Goal: Use online tool/utility: Utilize a website feature to perform a specific function

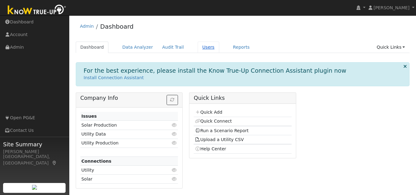
click at [199, 49] on link "Users" at bounding box center [209, 47] width 22 height 11
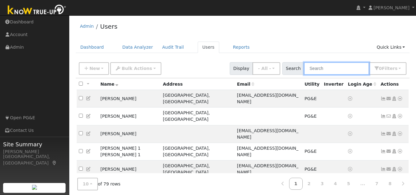
click at [331, 70] on input "text" at bounding box center [336, 68] width 65 height 13
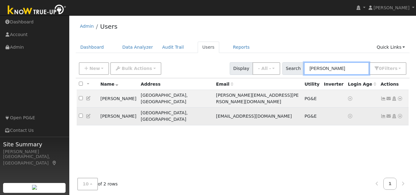
type input "george"
click at [401, 114] on icon at bounding box center [401, 116] width 6 height 4
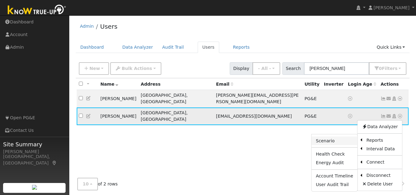
click at [335, 137] on link "Scenario" at bounding box center [335, 141] width 46 height 9
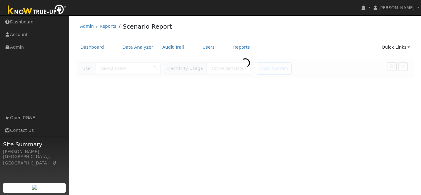
type input "[PERSON_NAME]"
type input "Pacific Gas & Electric"
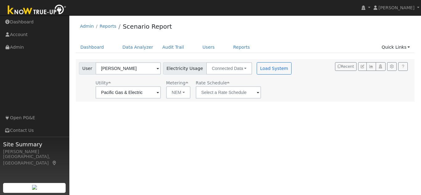
click at [159, 94] on span at bounding box center [158, 92] width 2 height 7
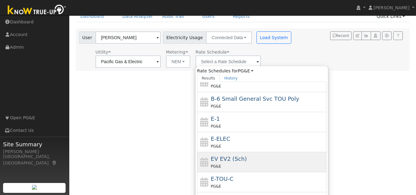
scroll to position [62, 0]
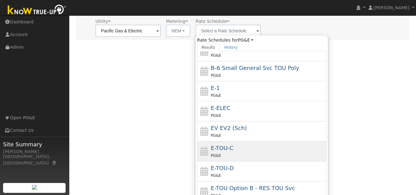
click at [238, 146] on div "E-TOU-C PG&E" at bounding box center [268, 151] width 114 height 15
type input "E-TOU-C"
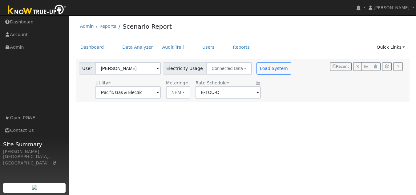
scroll to position [0, 0]
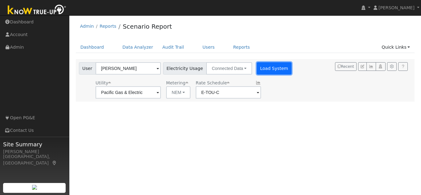
click at [266, 70] on button "Load System" at bounding box center [274, 68] width 35 height 12
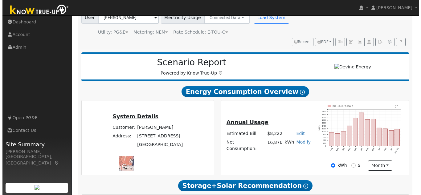
scroll to position [62, 0]
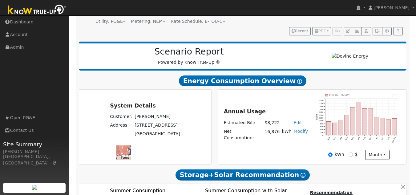
click at [395, 90] on div "Annual Usage Estimated Bill: $8,222 Edit Estimated Bill $ Annual Net Consumptio…" at bounding box center [313, 127] width 188 height 75
click at [395, 94] on text "" at bounding box center [394, 95] width 3 height 3
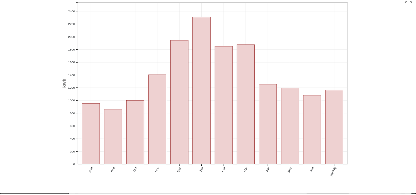
scroll to position [0, 0]
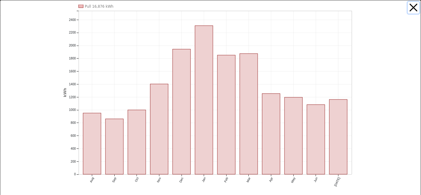
click at [410, 7] on button "button" at bounding box center [414, 8] width 12 height 12
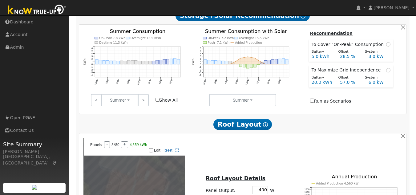
scroll to position [247, 0]
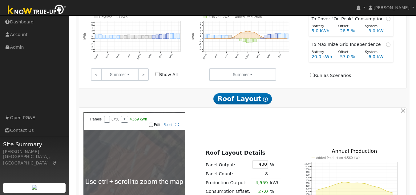
click at [153, 154] on div at bounding box center [135, 181] width 102 height 139
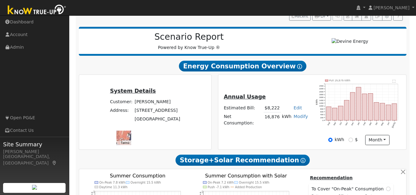
scroll to position [62, 0]
